Goal: Find specific page/section: Find specific page/section

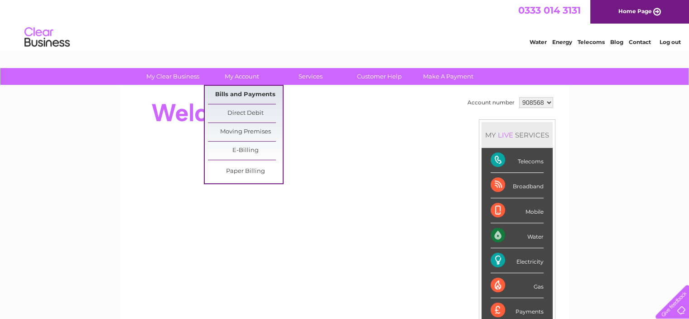
click at [237, 93] on link "Bills and Payments" at bounding box center [245, 95] width 75 height 18
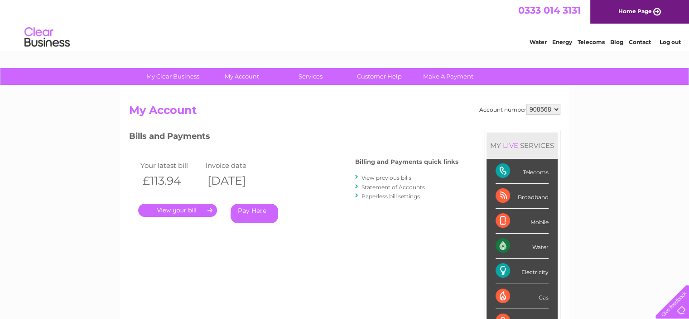
click at [391, 186] on link "Statement of Accounts" at bounding box center [393, 187] width 63 height 7
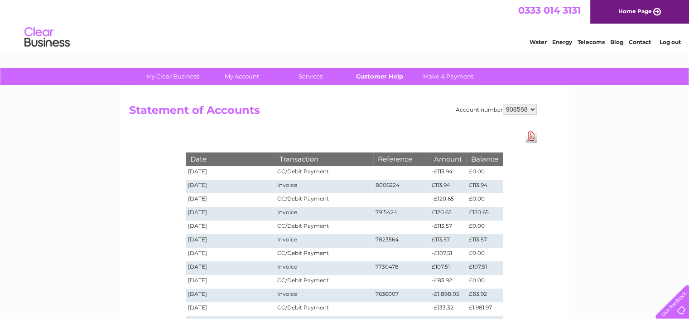
click at [379, 77] on link "Customer Help" at bounding box center [379, 76] width 75 height 17
